Goal: Transaction & Acquisition: Purchase product/service

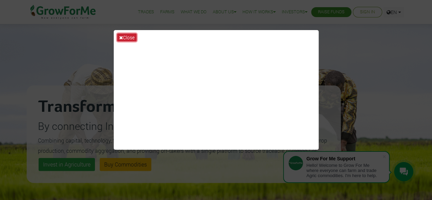
click at [125, 40] on button "Close" at bounding box center [126, 37] width 19 height 8
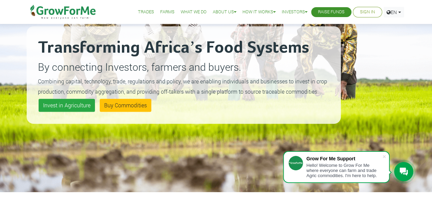
scroll to position [61, 0]
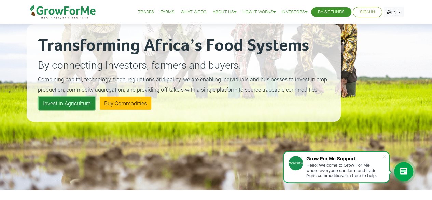
click at [66, 101] on link "Invest in Agriculture" at bounding box center [67, 103] width 56 height 13
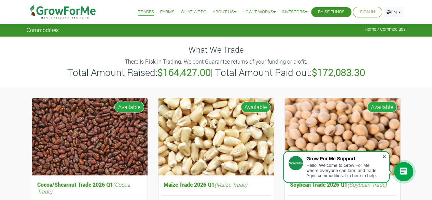
click at [383, 156] on span at bounding box center [384, 156] width 7 height 7
